Goal: Information Seeking & Learning: Understand process/instructions

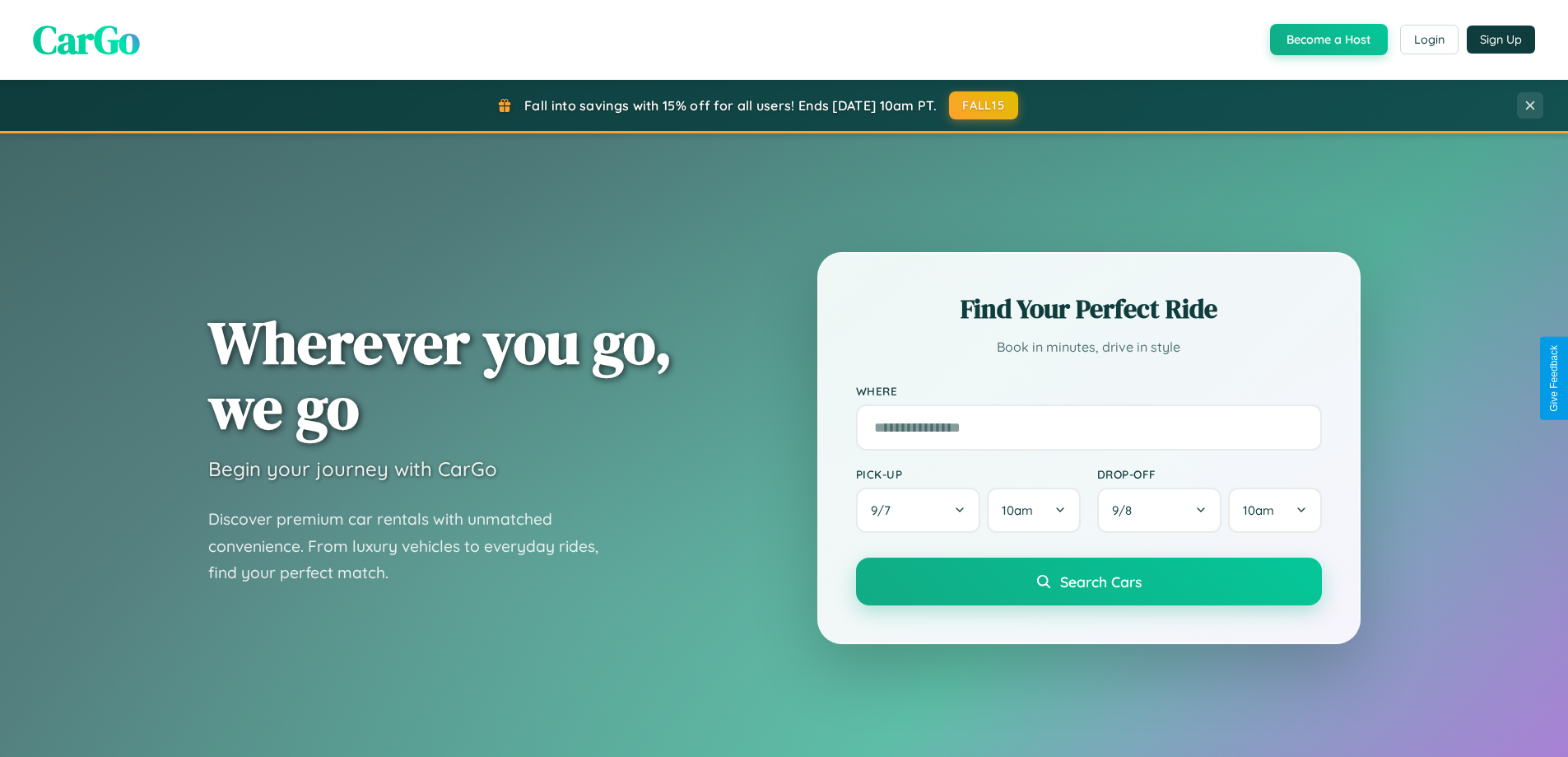
scroll to position [710, 0]
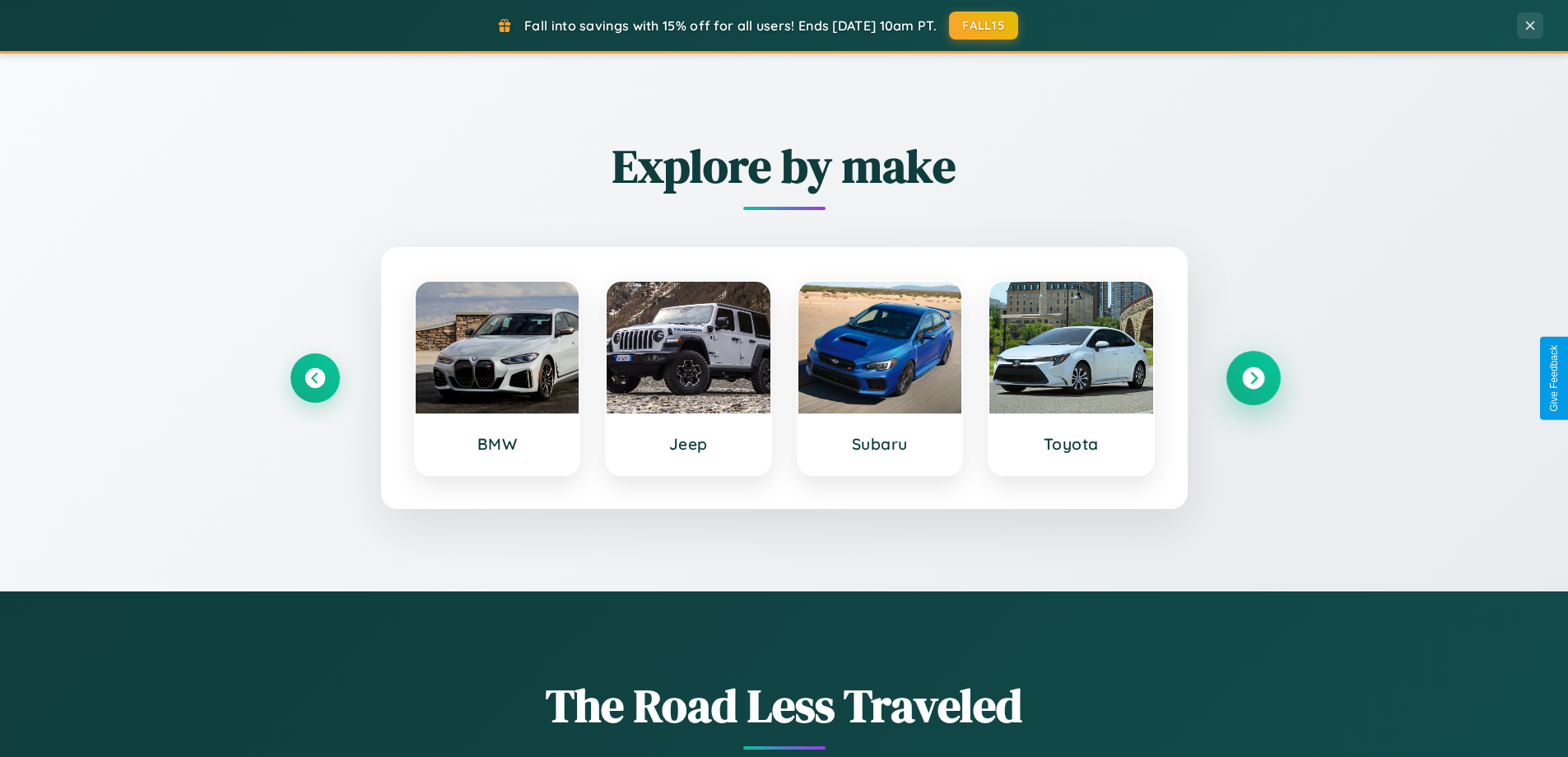
click at [1253, 378] on icon at bounding box center [1253, 378] width 22 height 22
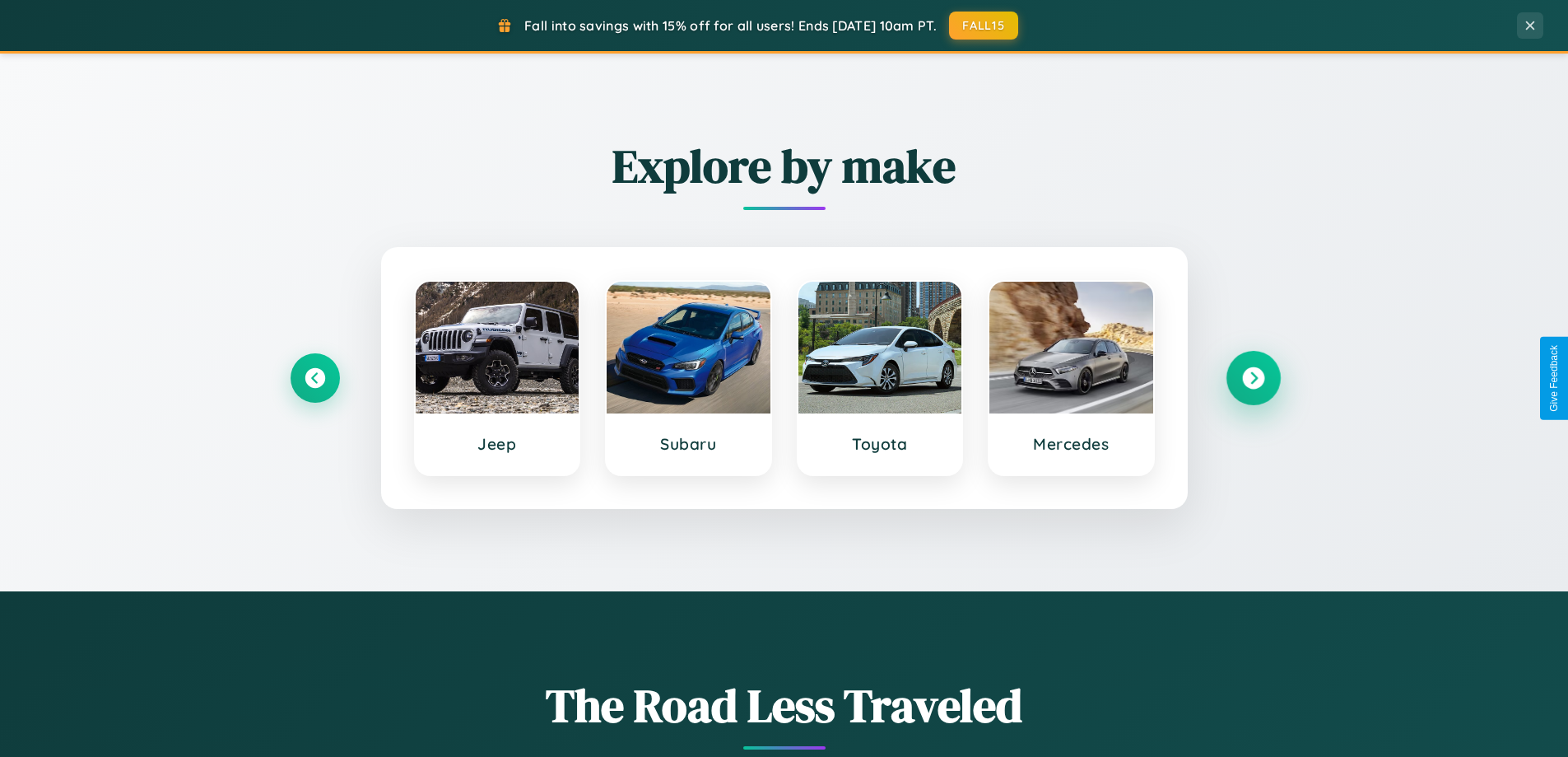
click at [1253, 378] on icon at bounding box center [1253, 378] width 22 height 22
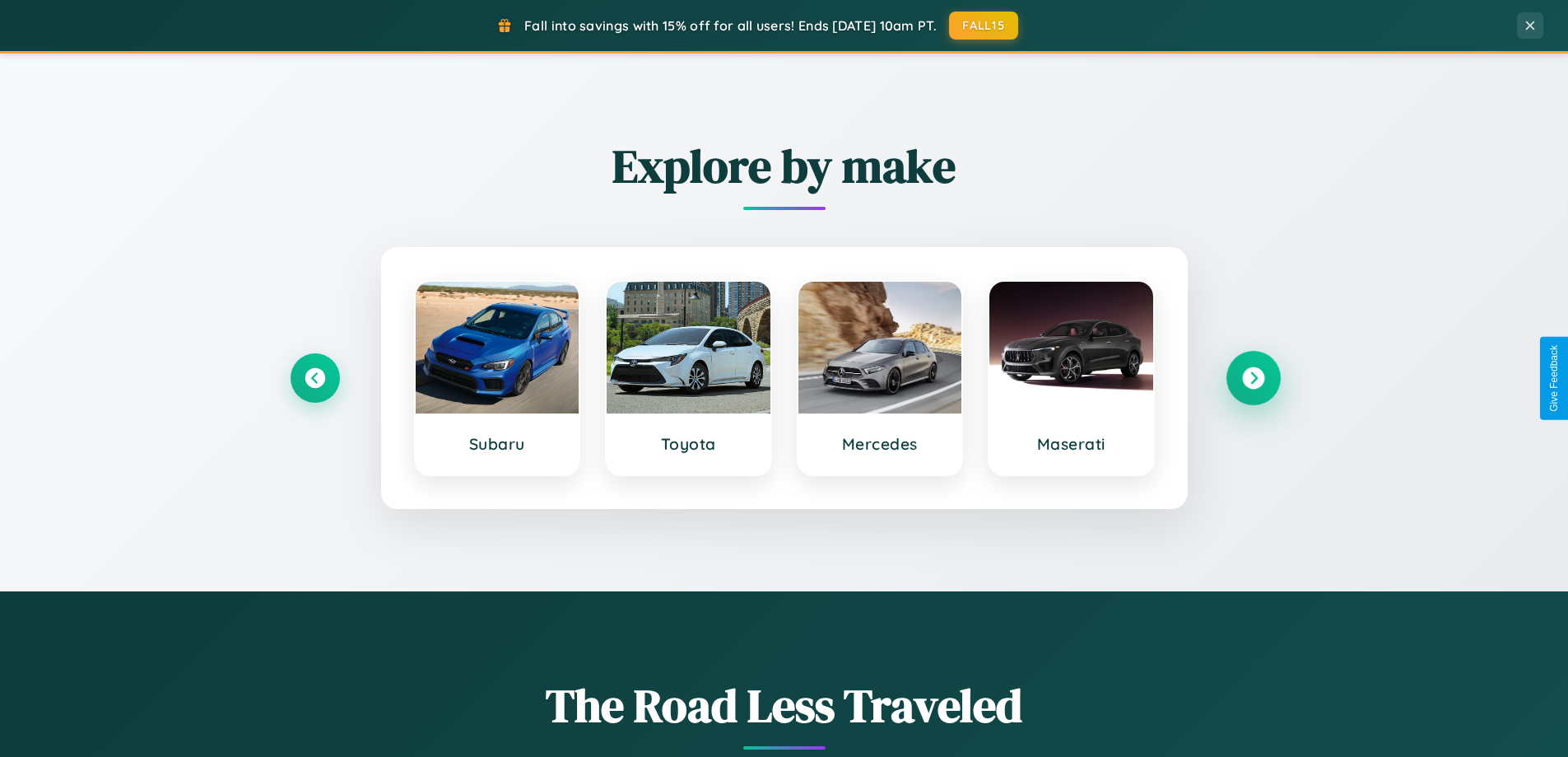
click at [1253, 378] on icon at bounding box center [1253, 378] width 22 height 22
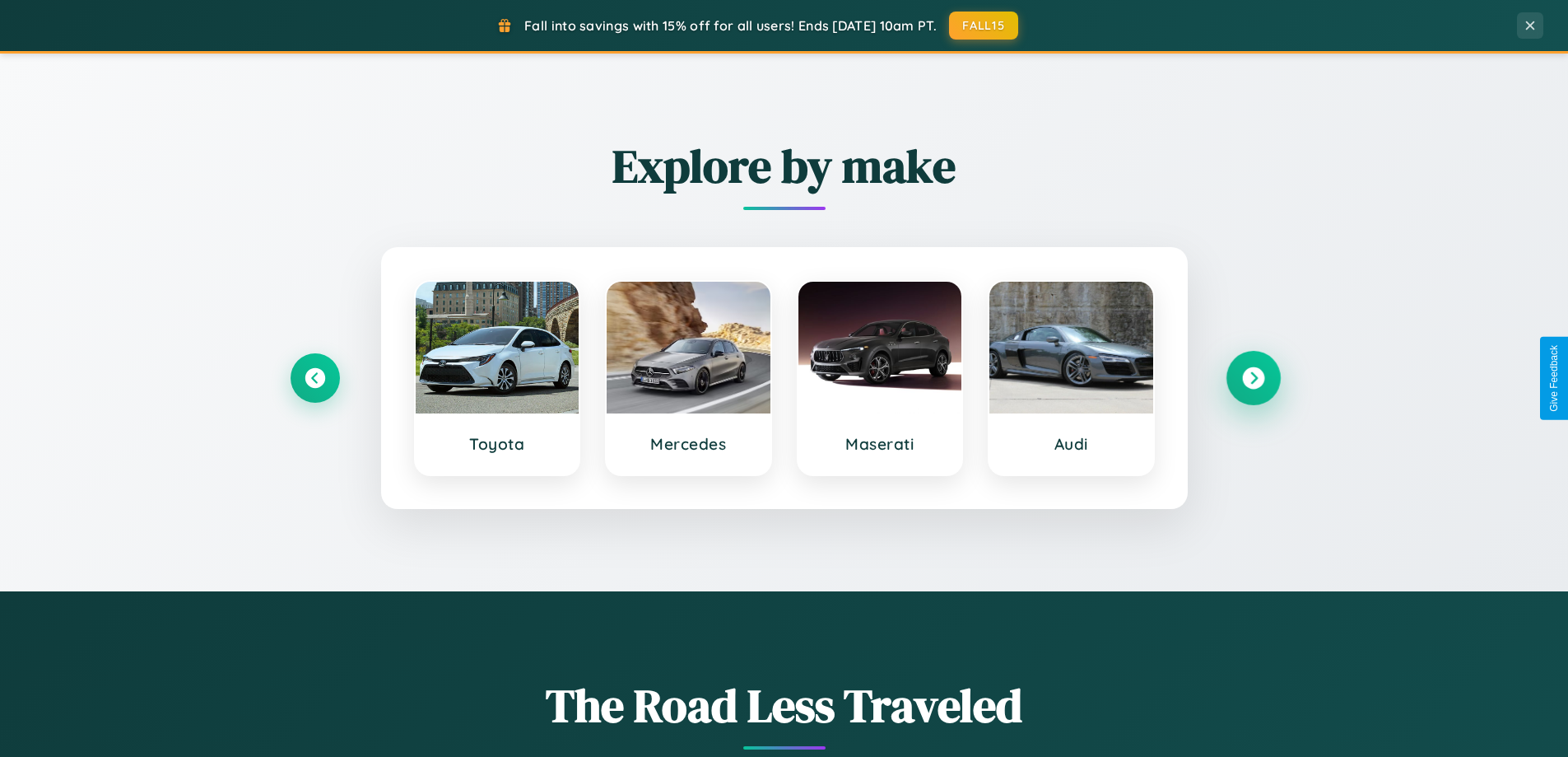
click at [1253, 378] on icon at bounding box center [1253, 378] width 22 height 22
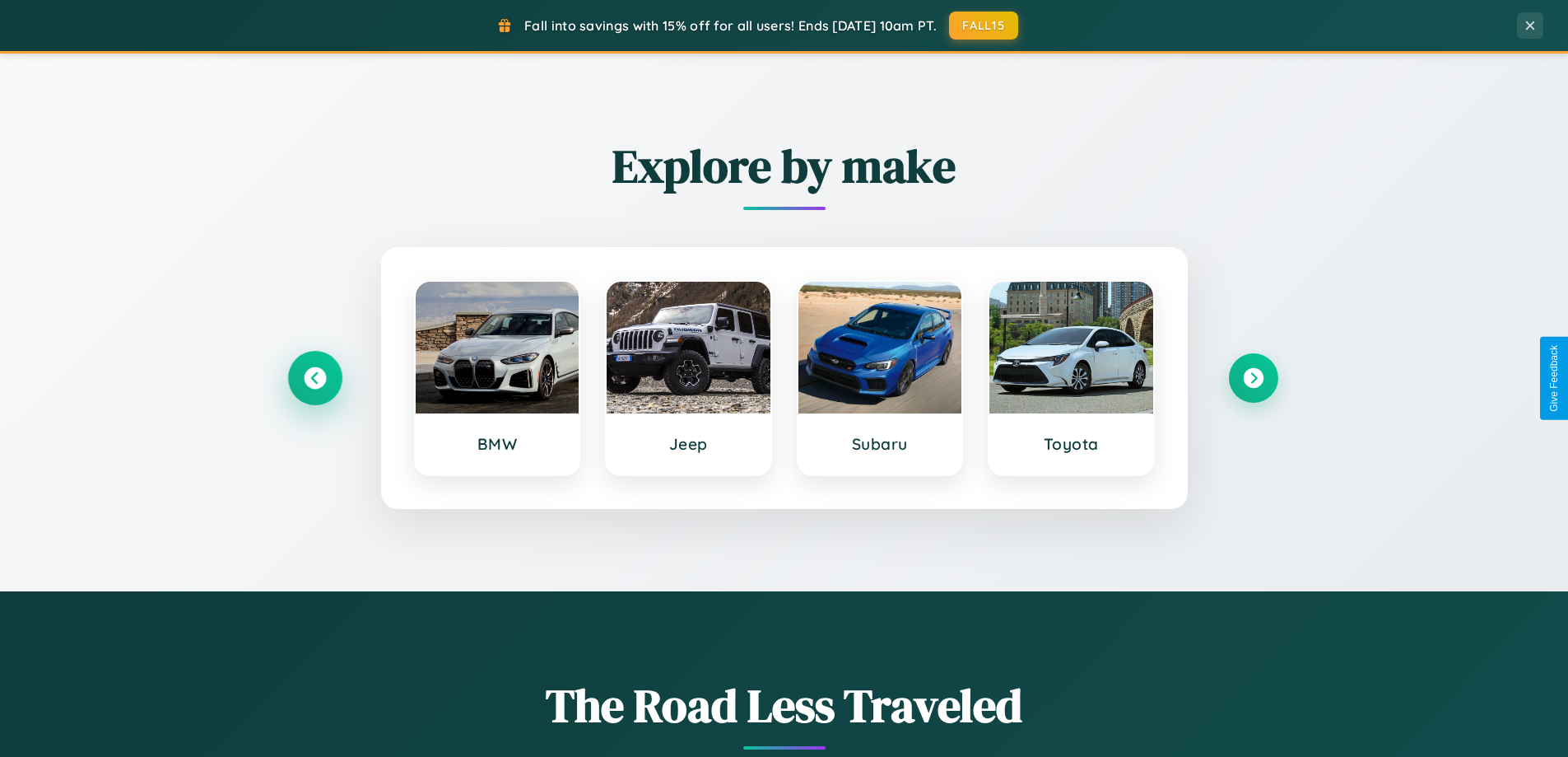
click at [314, 378] on icon at bounding box center [314, 378] width 22 height 22
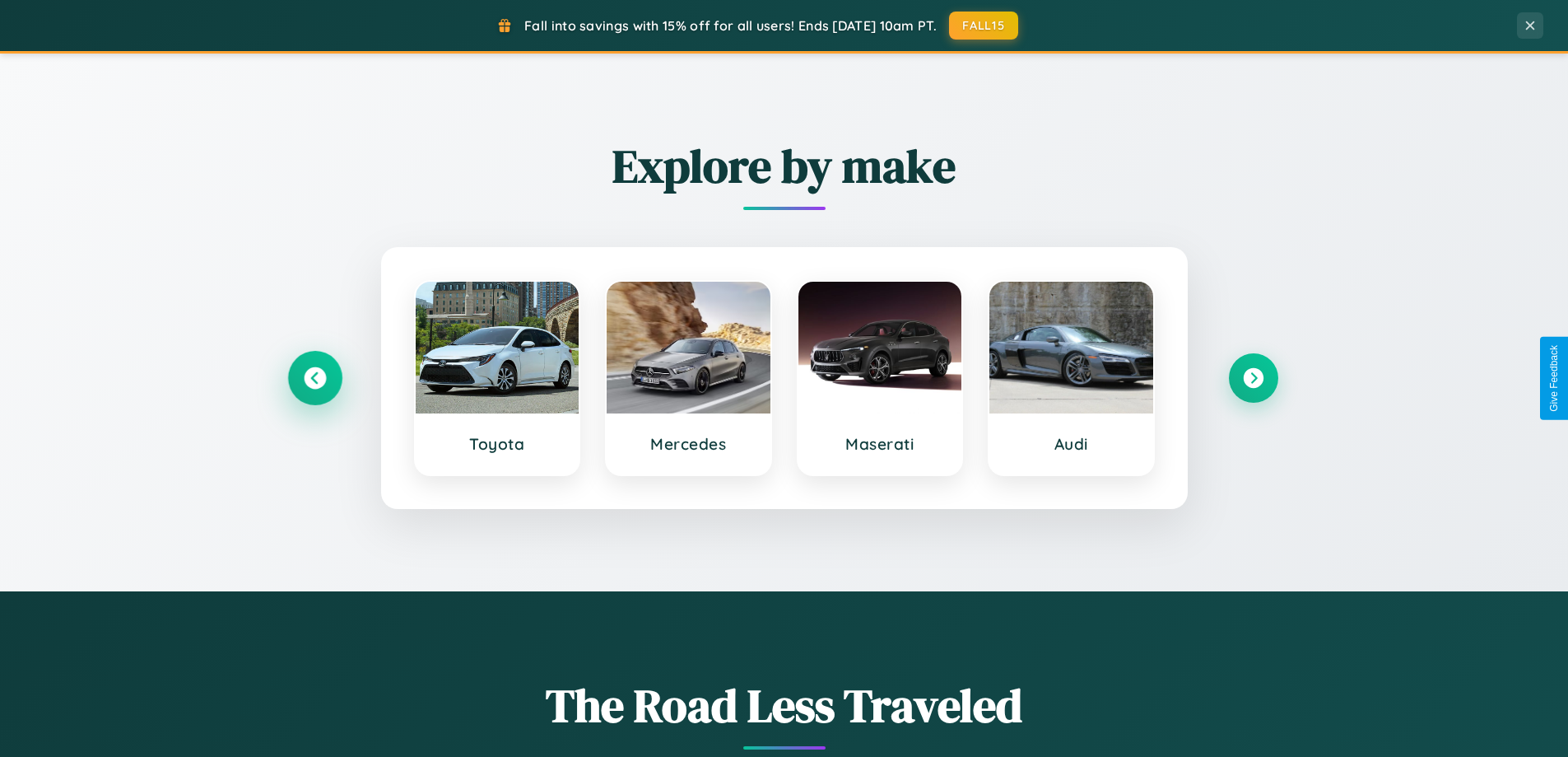
scroll to position [3168, 0]
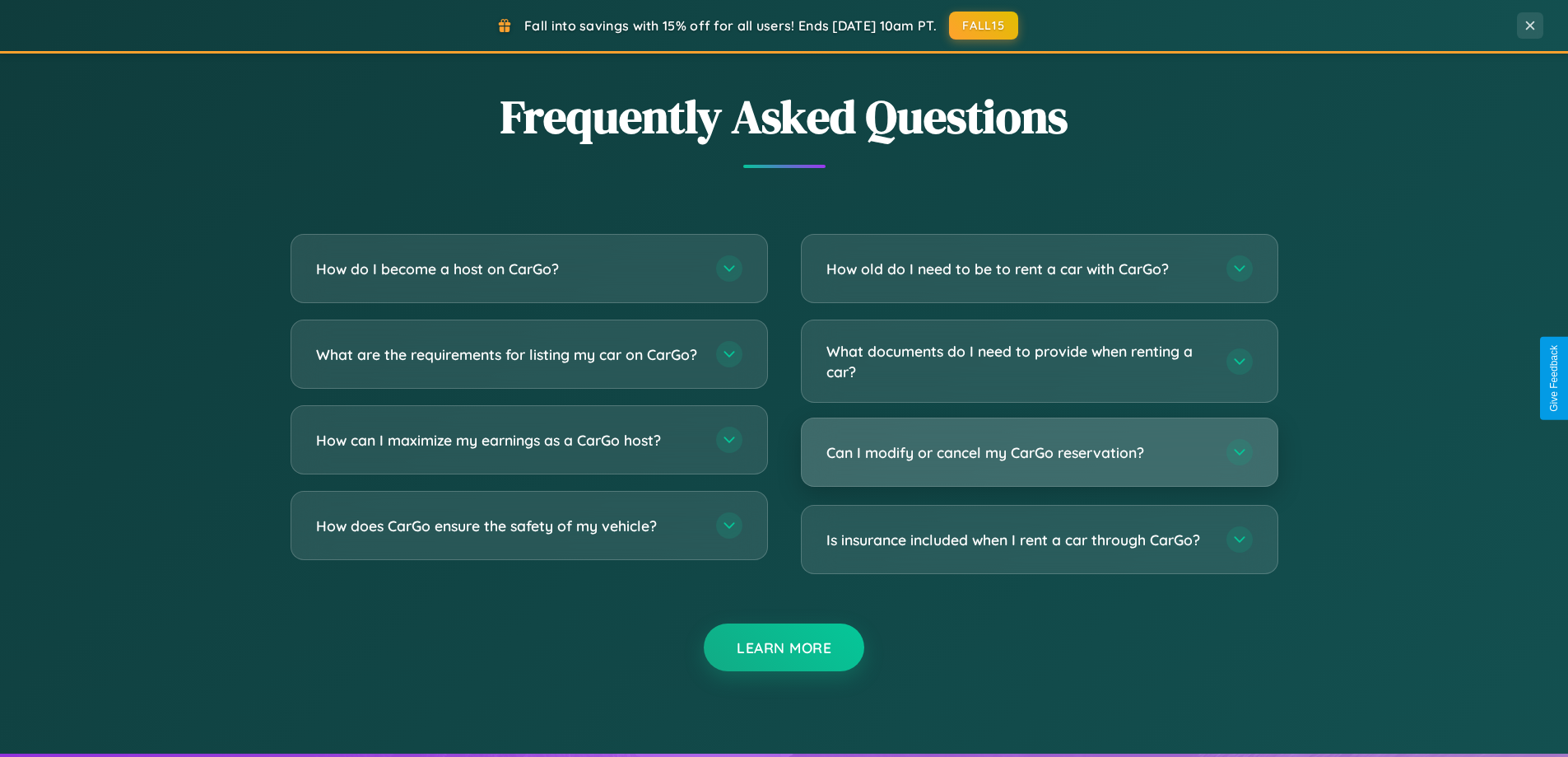
click at [1038, 454] on h3 "Can I modify or cancel my CarGo reservation?" at bounding box center [1018, 452] width 383 height 21
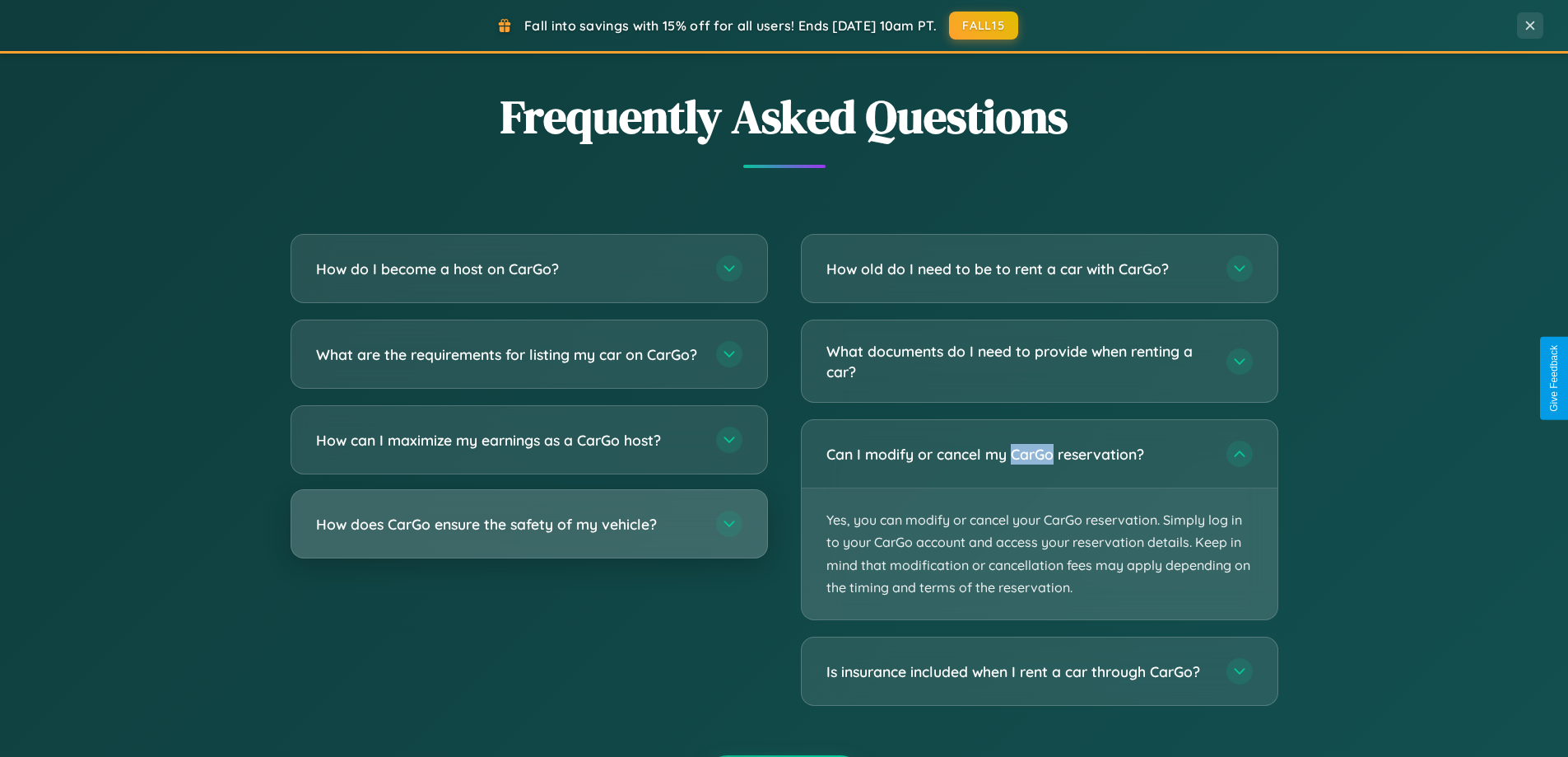
click at [529, 535] on h3 "How does CarGo ensure the safety of my vehicle?" at bounding box center [508, 524] width 383 height 21
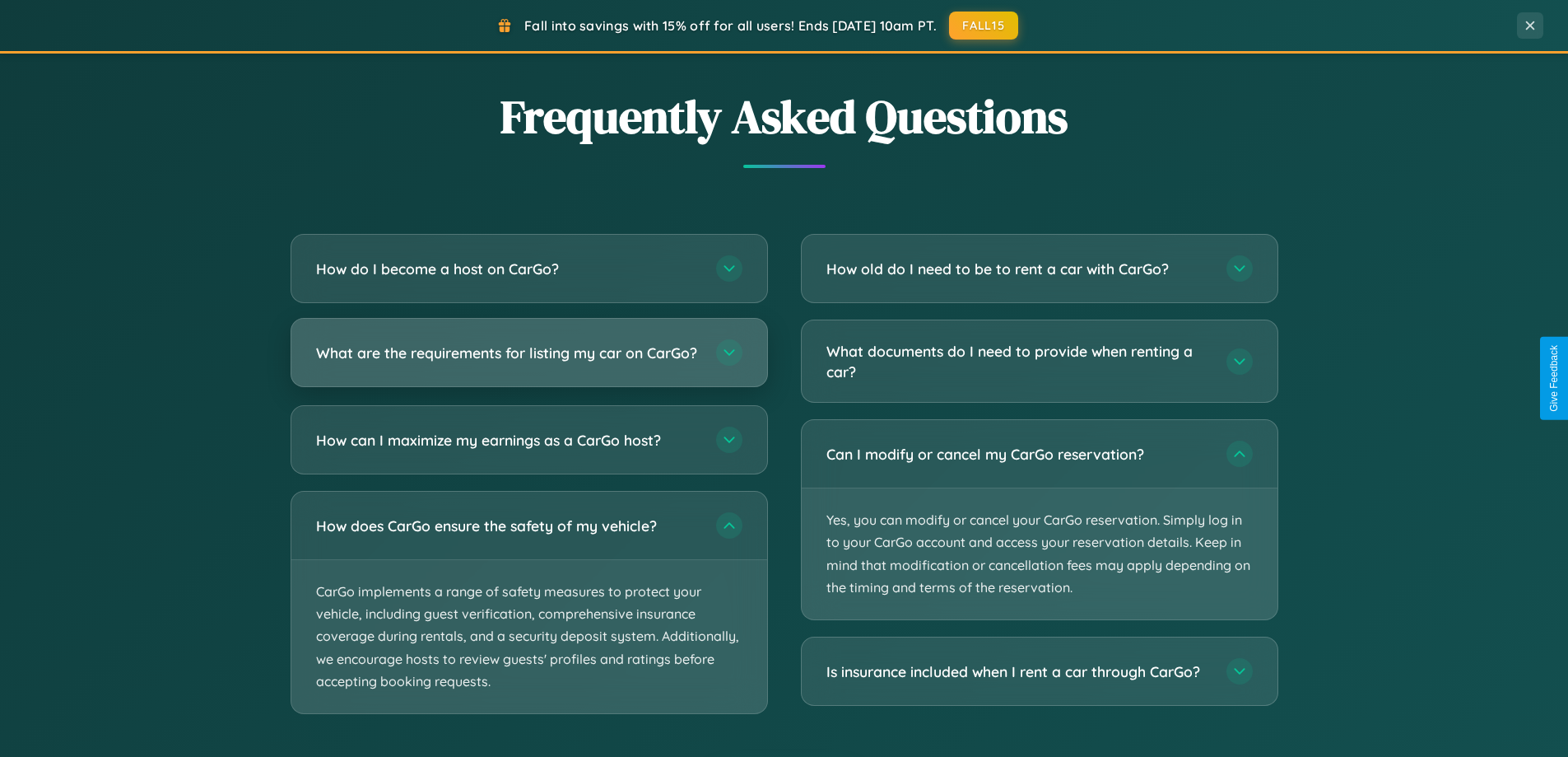
click at [529, 360] on h3 "What are the requirements for listing my car on CarGo?" at bounding box center [508, 353] width 383 height 21
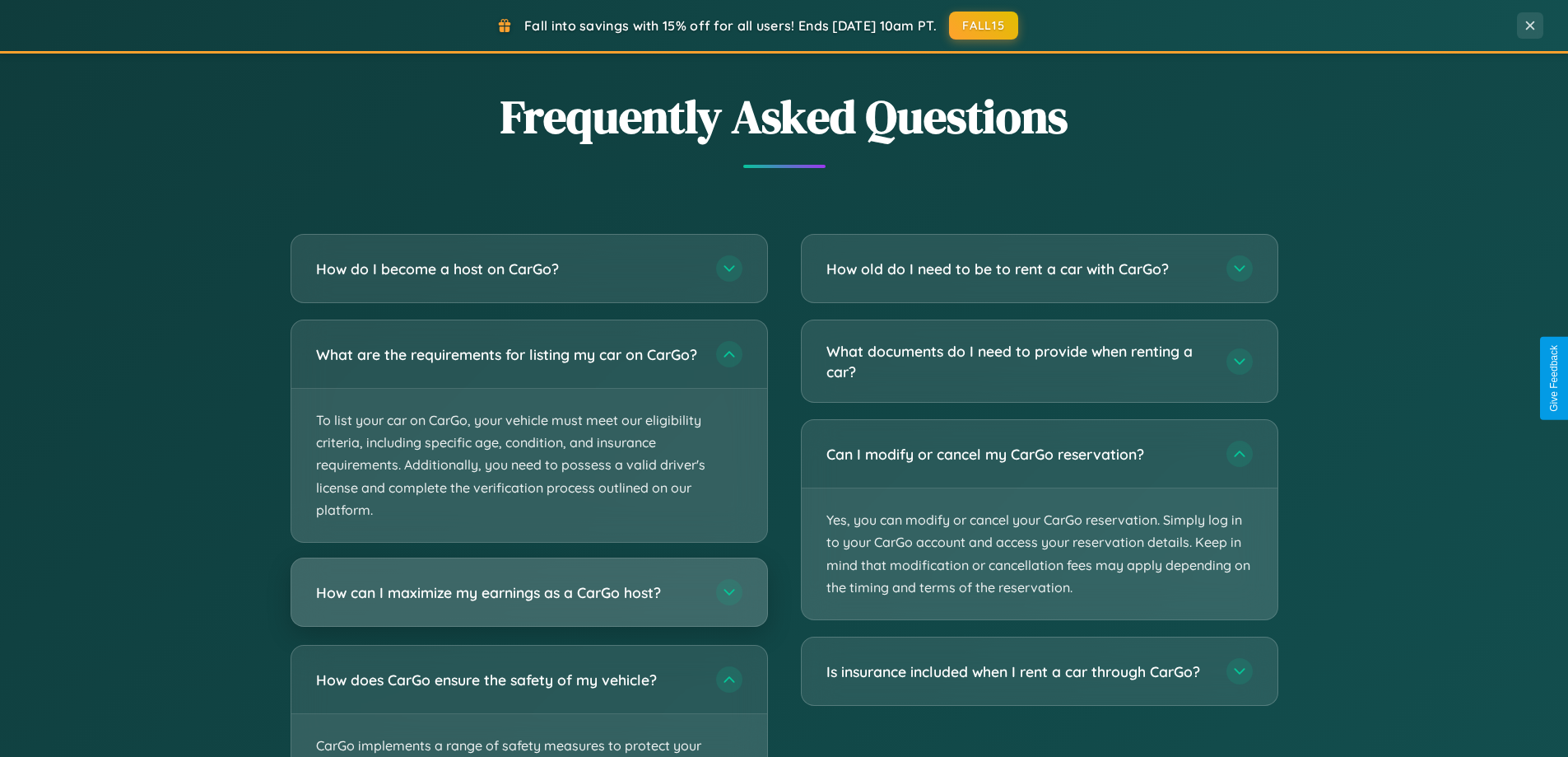
click at [529, 603] on h3 "How can I maximize my earnings as a CarGo host?" at bounding box center [508, 592] width 383 height 21
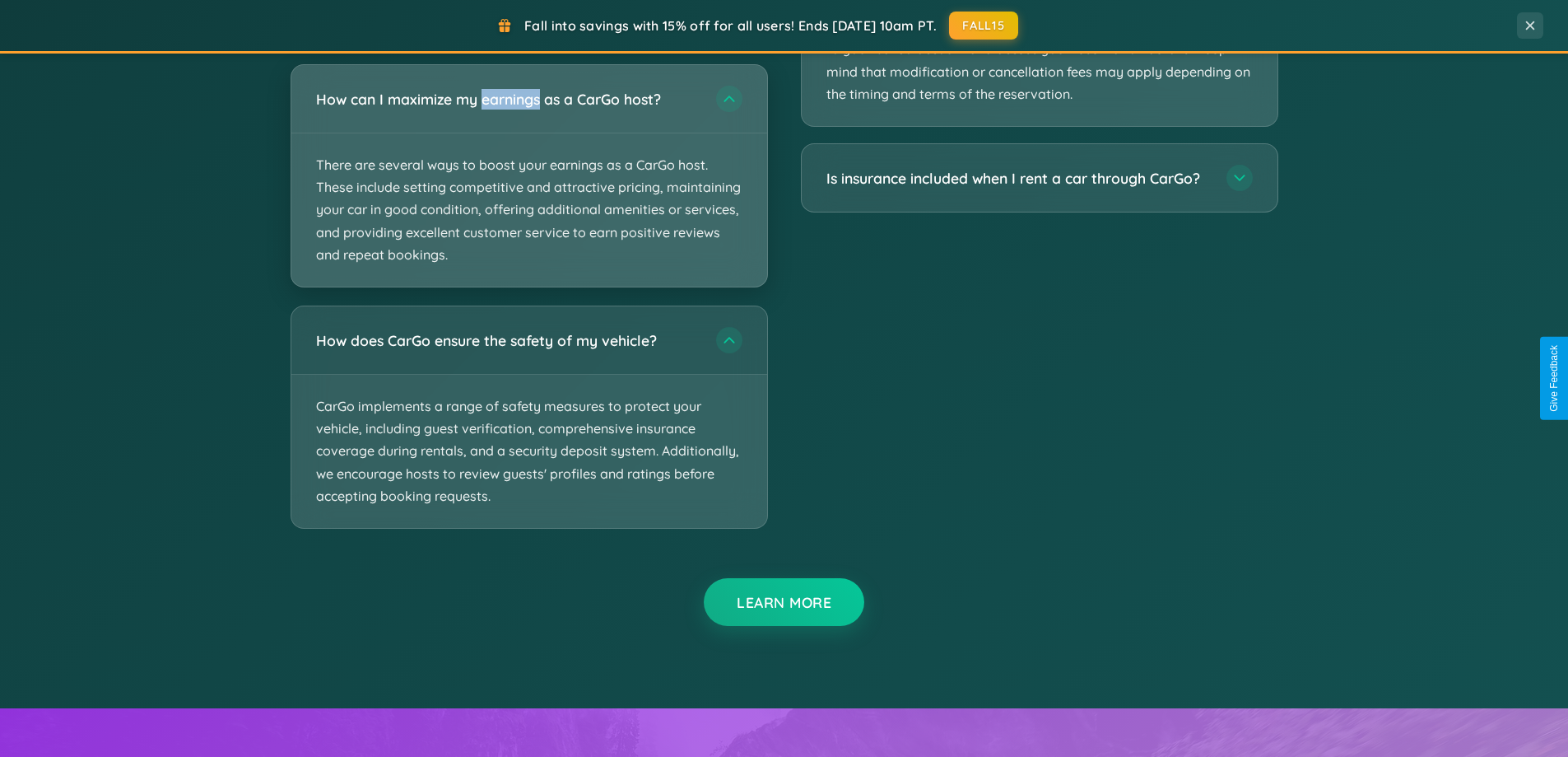
scroll to position [3151, 0]
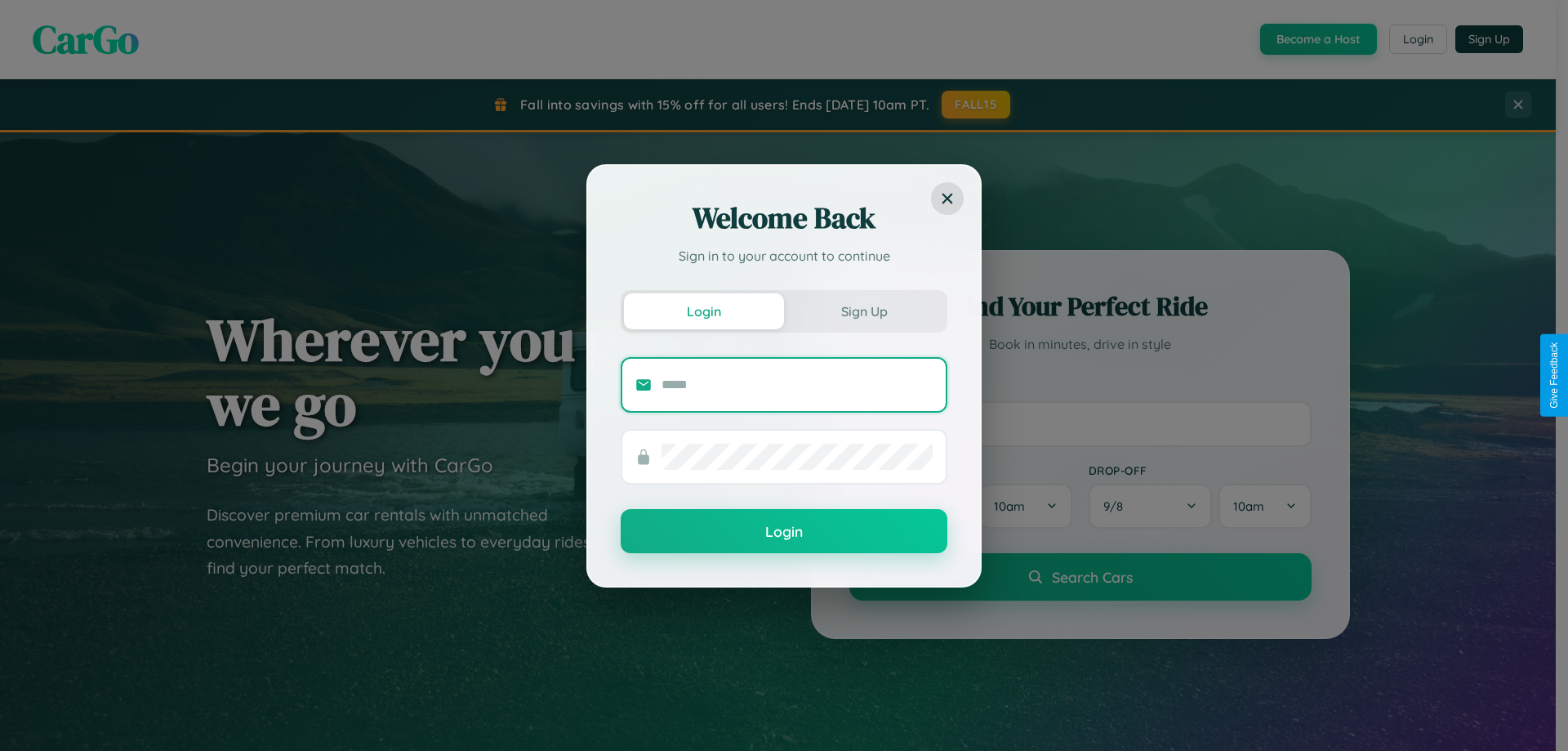
click at [797, 384] on input "text" at bounding box center [797, 384] width 271 height 26
type input "**********"
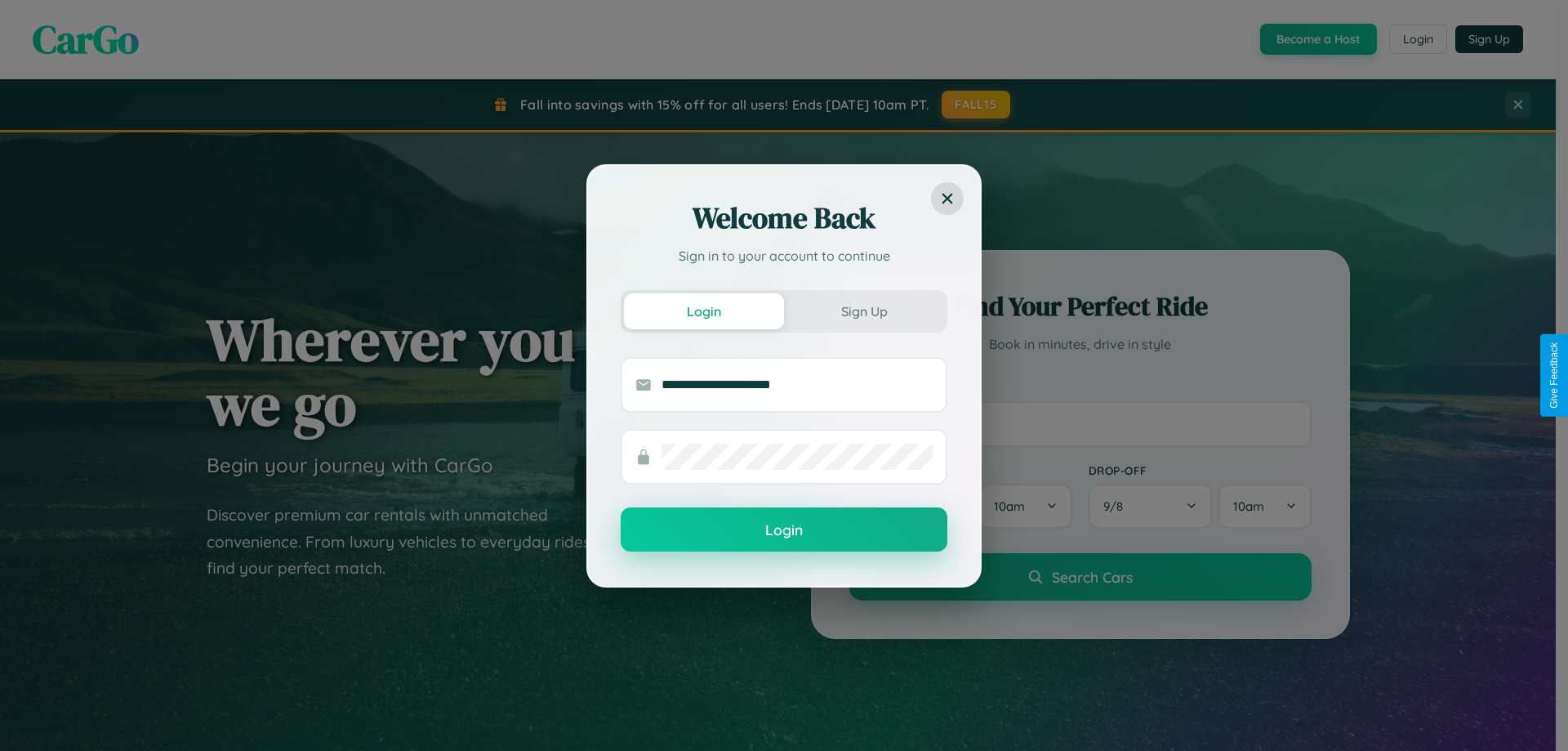
click at [784, 529] on button "Login" at bounding box center [783, 528] width 326 height 44
